Goal: Task Accomplishment & Management: Manage account settings

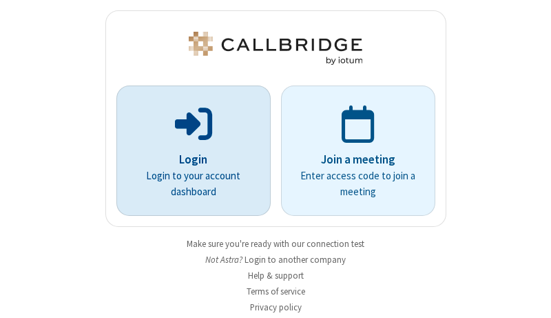
click at [188, 159] on p "Login" at bounding box center [194, 160] width 116 height 18
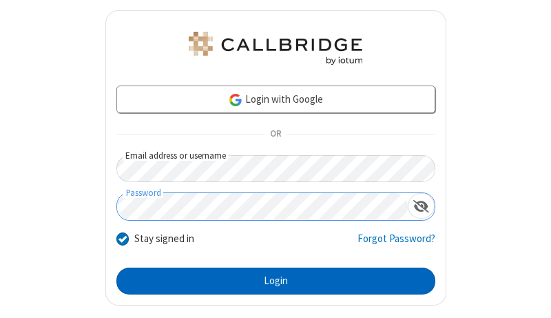
click at [270, 280] on button "Login" at bounding box center [275, 281] width 319 height 28
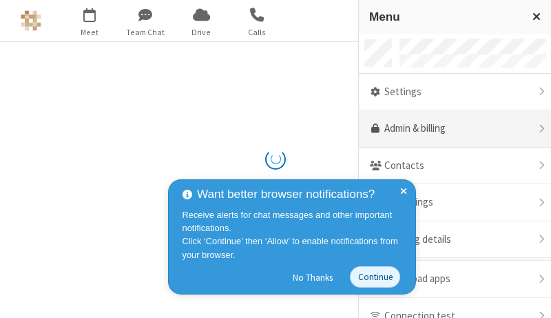
click at [450, 129] on link "Admin & billing" at bounding box center [455, 128] width 192 height 37
